Goal: Use online tool/utility: Utilize a website feature to perform a specific function

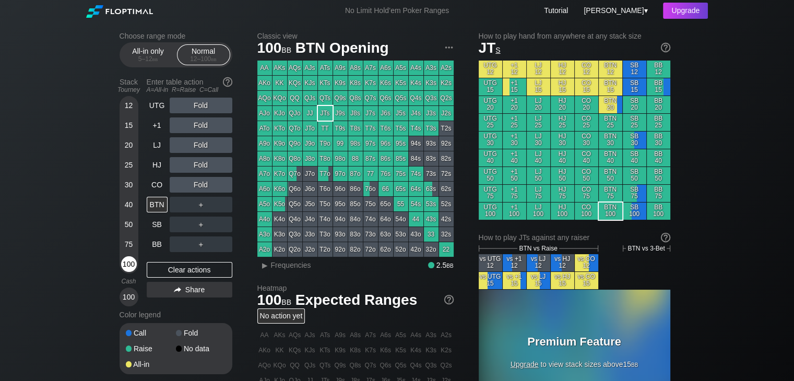
click at [127, 265] on div "100" at bounding box center [129, 264] width 16 height 16
click at [716, 231] on div "Choose range mode All-in only 5 – 12 bb Normal 12 – 100 bb Stack Tourney Enter …" at bounding box center [397, 354] width 794 height 666
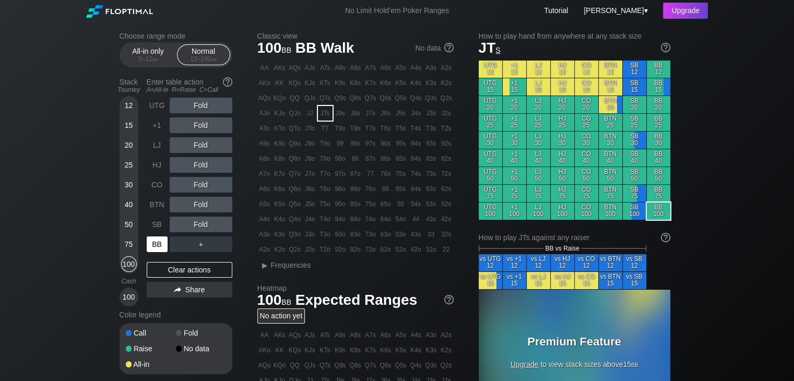
click at [157, 243] on div "BB" at bounding box center [157, 244] width 21 height 16
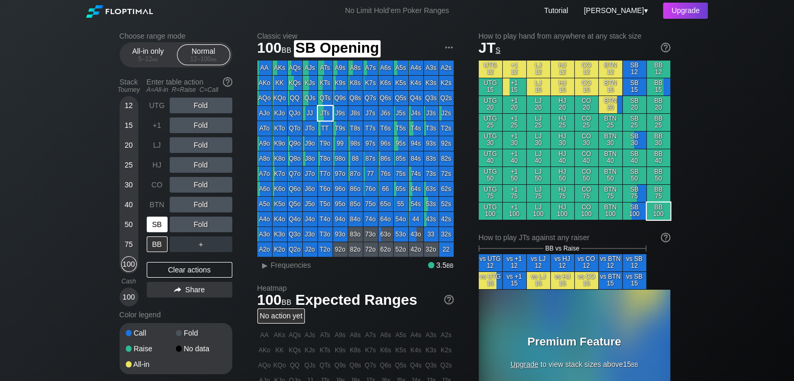
click at [158, 224] on div "SB" at bounding box center [157, 225] width 21 height 16
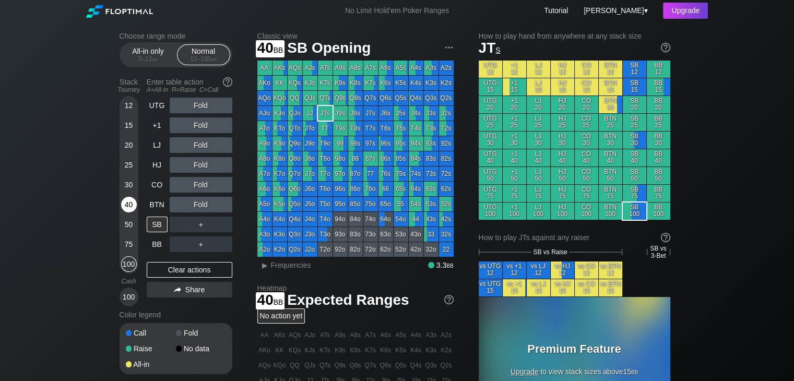
click at [133, 208] on div "40" at bounding box center [129, 205] width 16 height 16
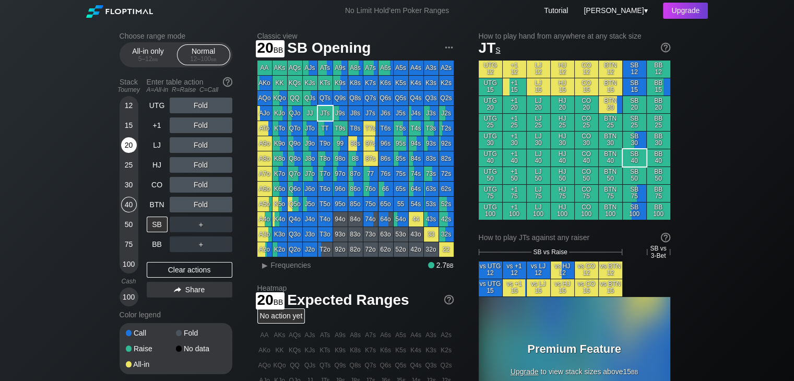
click at [127, 144] on div "20" at bounding box center [129, 145] width 16 height 16
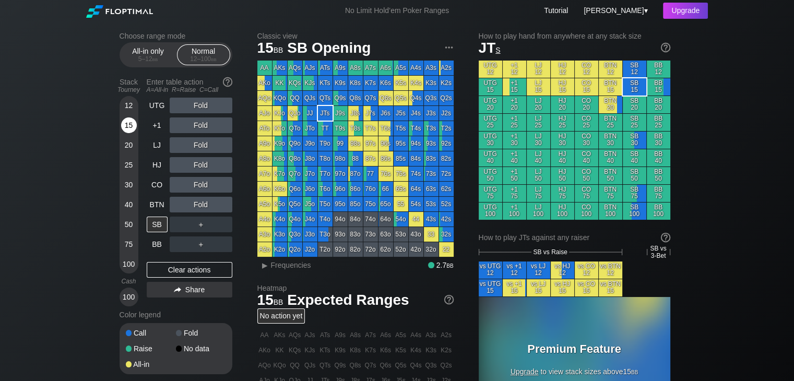
click at [130, 128] on div "15" at bounding box center [129, 125] width 16 height 16
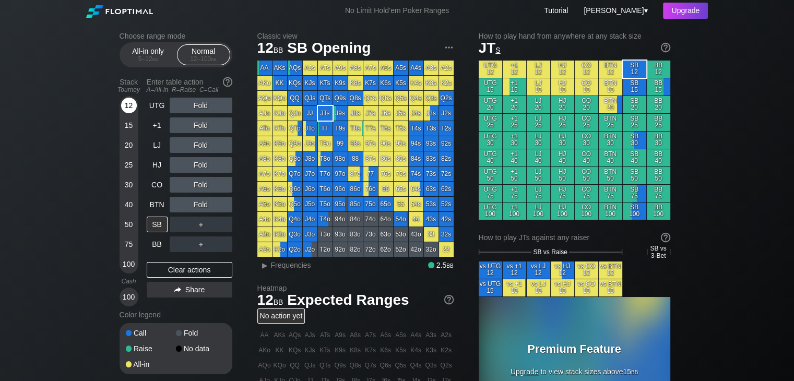
click at [125, 107] on div "12" at bounding box center [129, 106] width 16 height 16
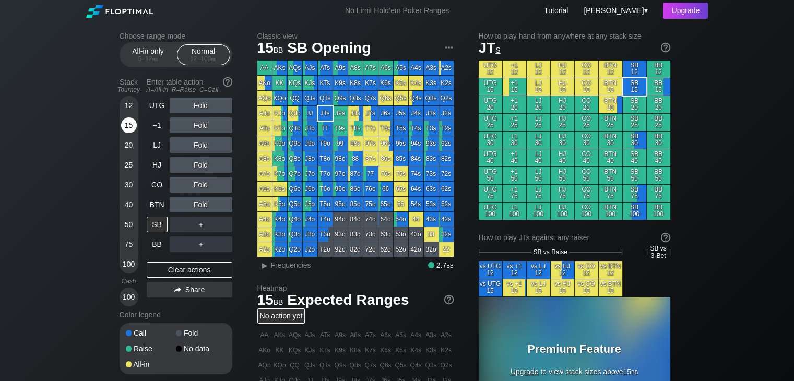
click at [131, 127] on div "15" at bounding box center [129, 125] width 16 height 16
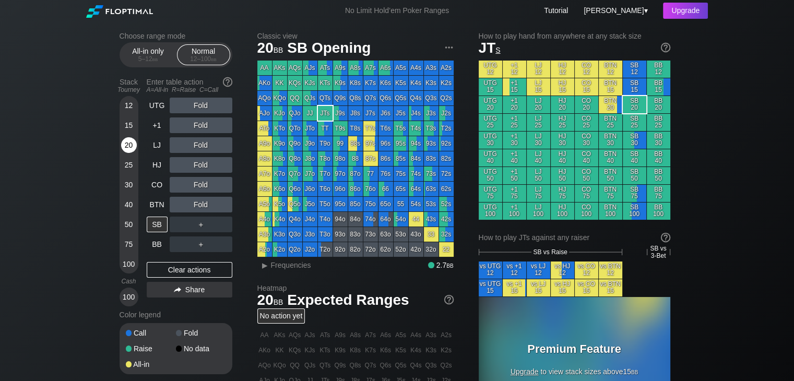
click at [126, 143] on div "20" at bounding box center [129, 145] width 16 height 16
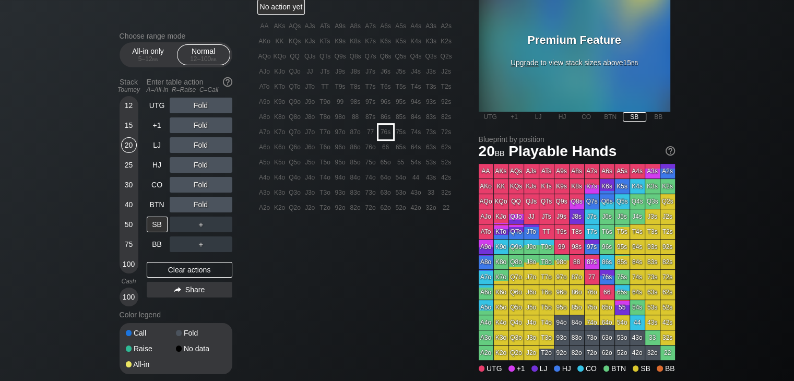
scroll to position [365, 0]
